Goal: Check status

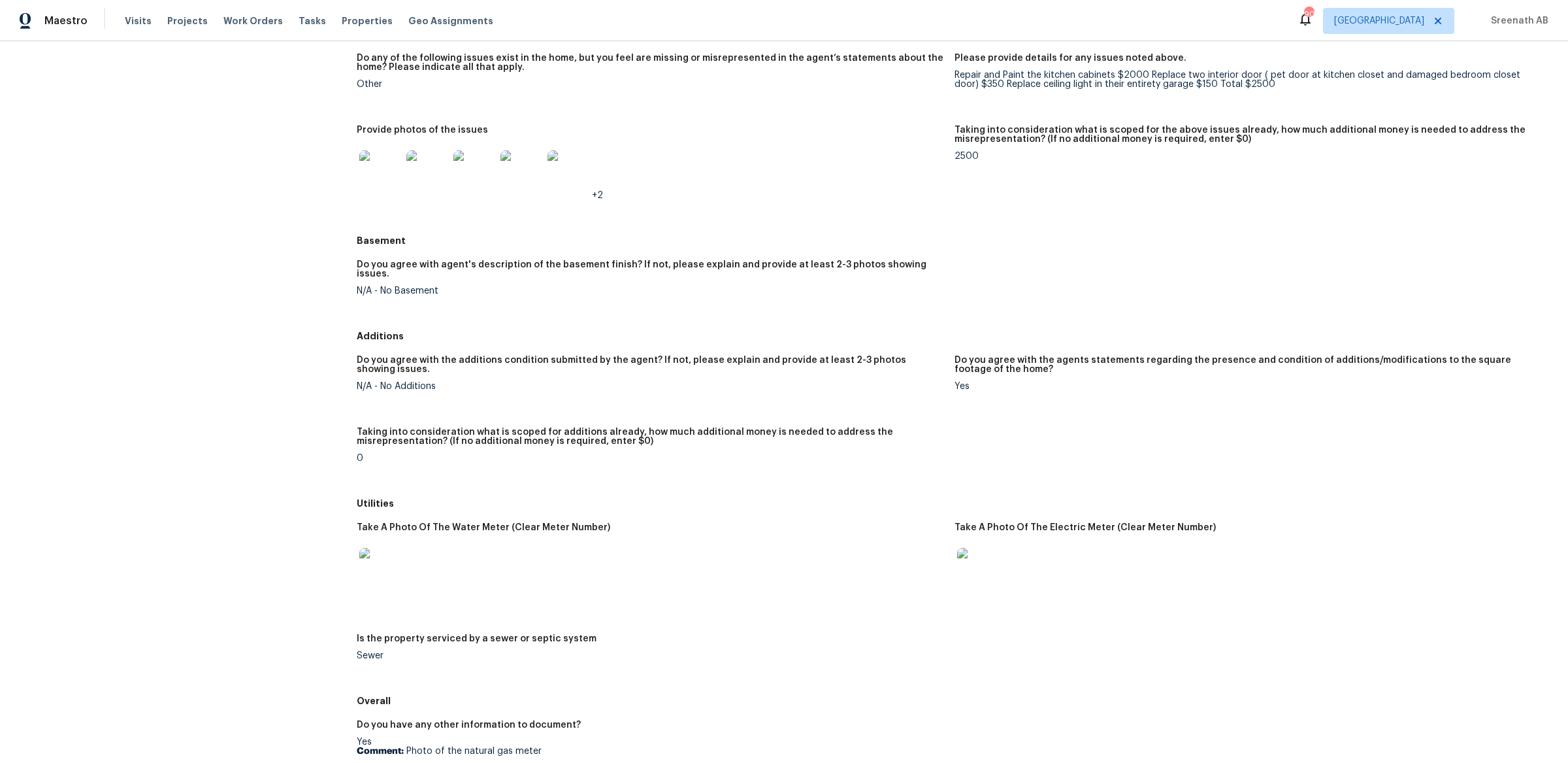
scroll to position [1661, 0]
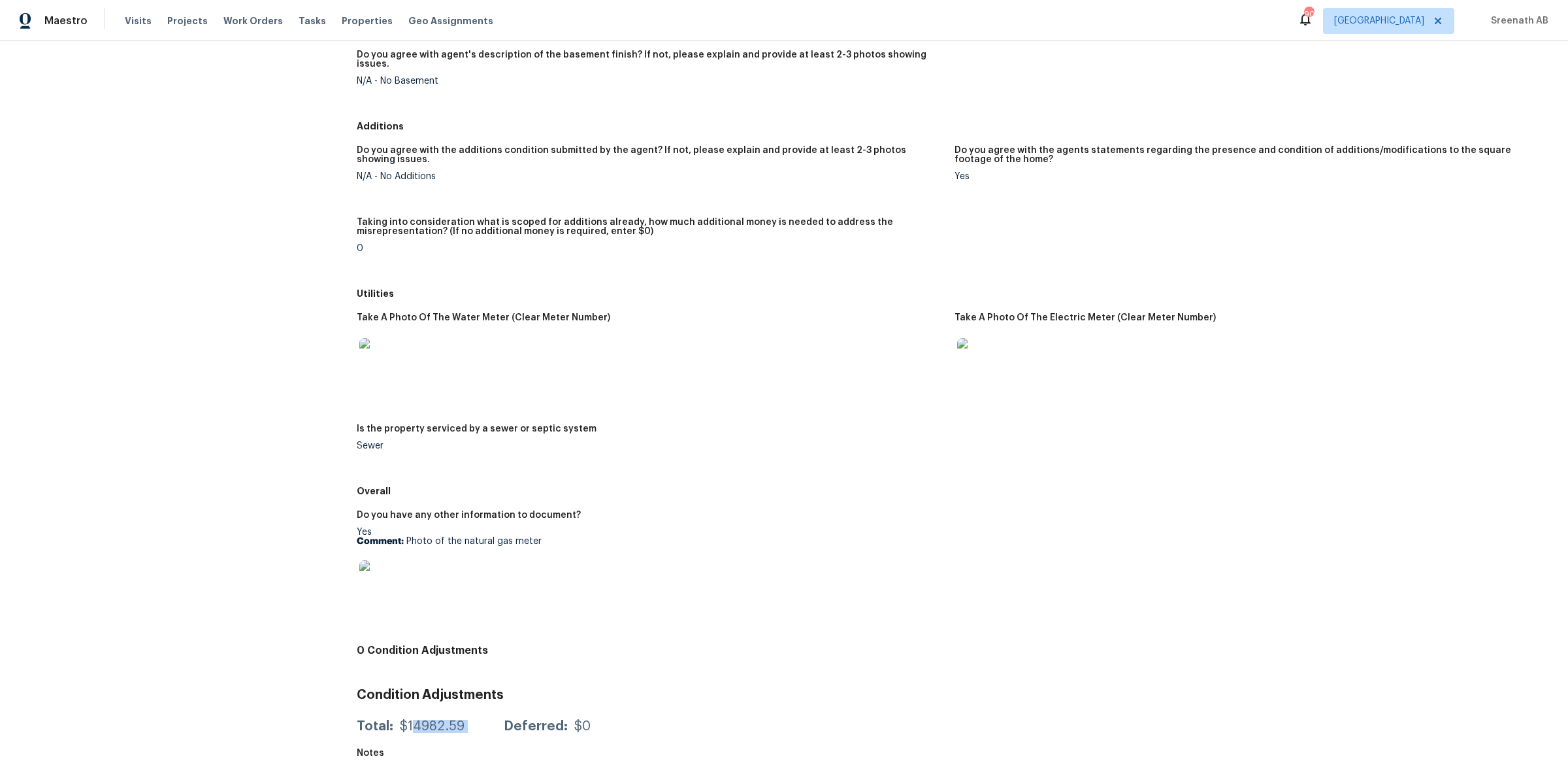
drag, startPoint x: 413, startPoint y: 719, endPoint x: 488, endPoint y: 718, distance: 75.0
click at [488, 720] on div "Total: $14982.59 Deferred: $0" at bounding box center [473, 726] width 234 height 13
